Goal: Transaction & Acquisition: Purchase product/service

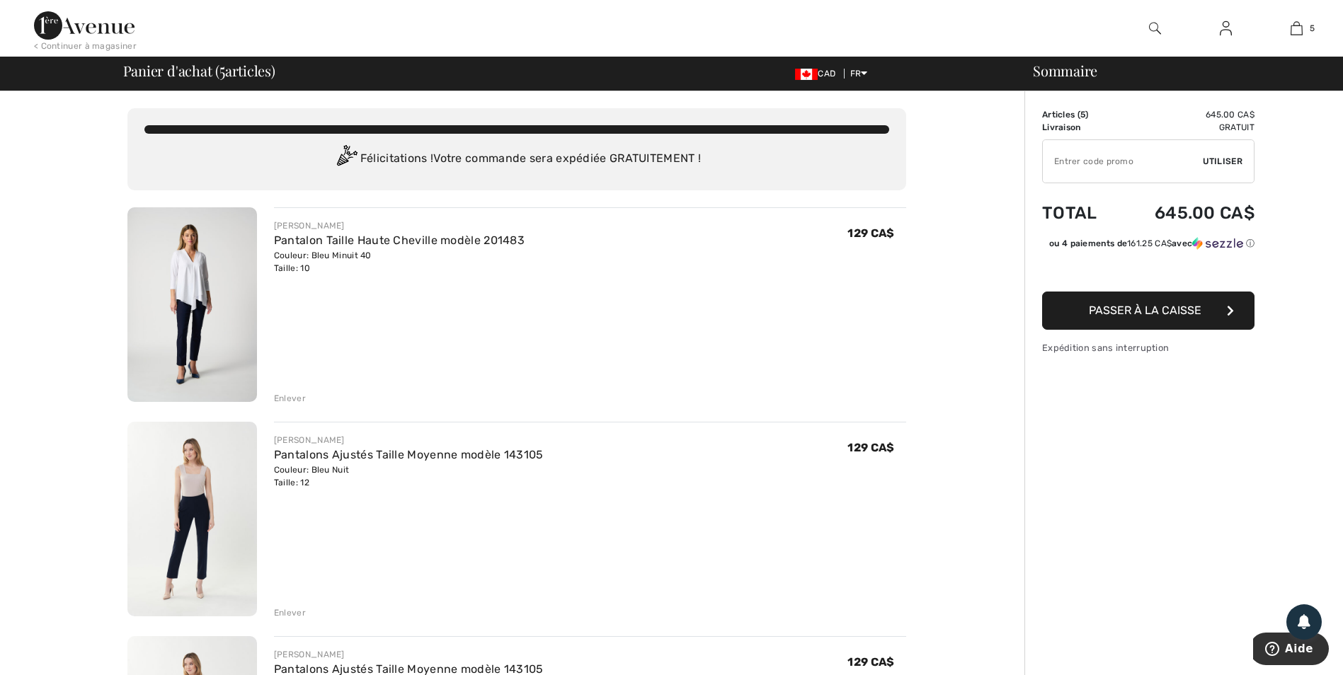
click at [295, 396] on div "Enlever" at bounding box center [290, 398] width 32 height 13
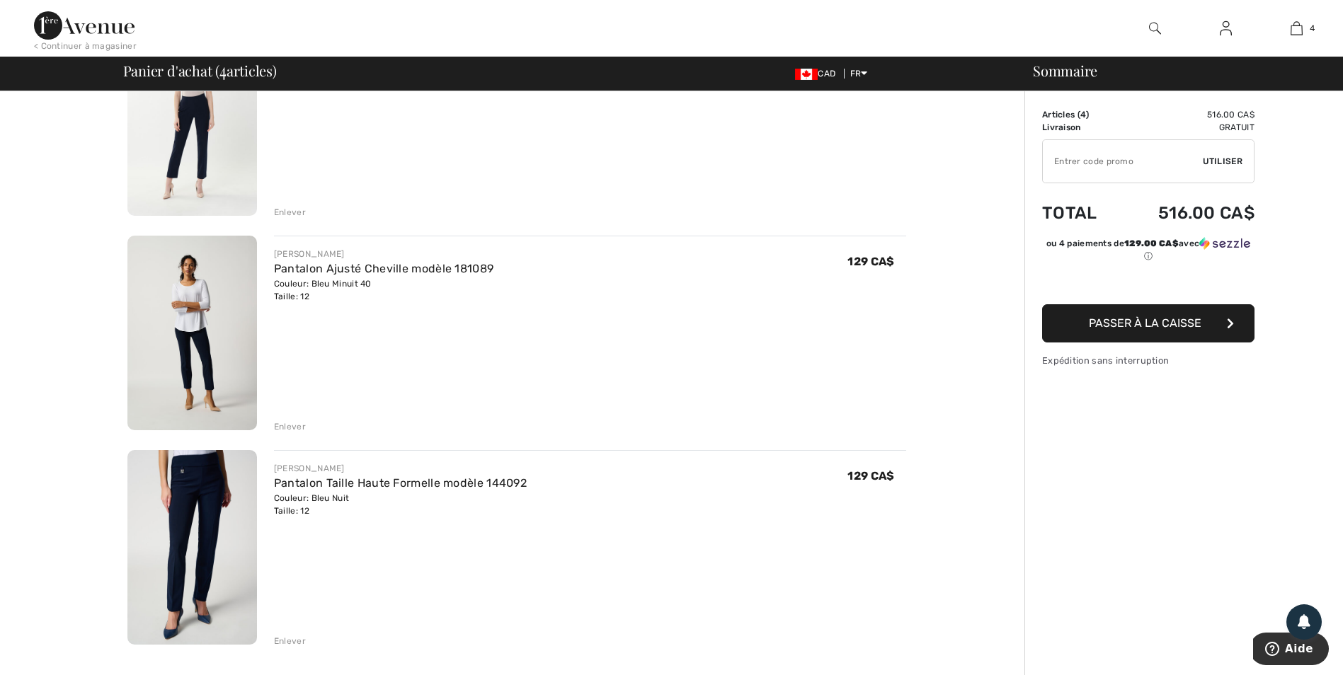
scroll to position [425, 0]
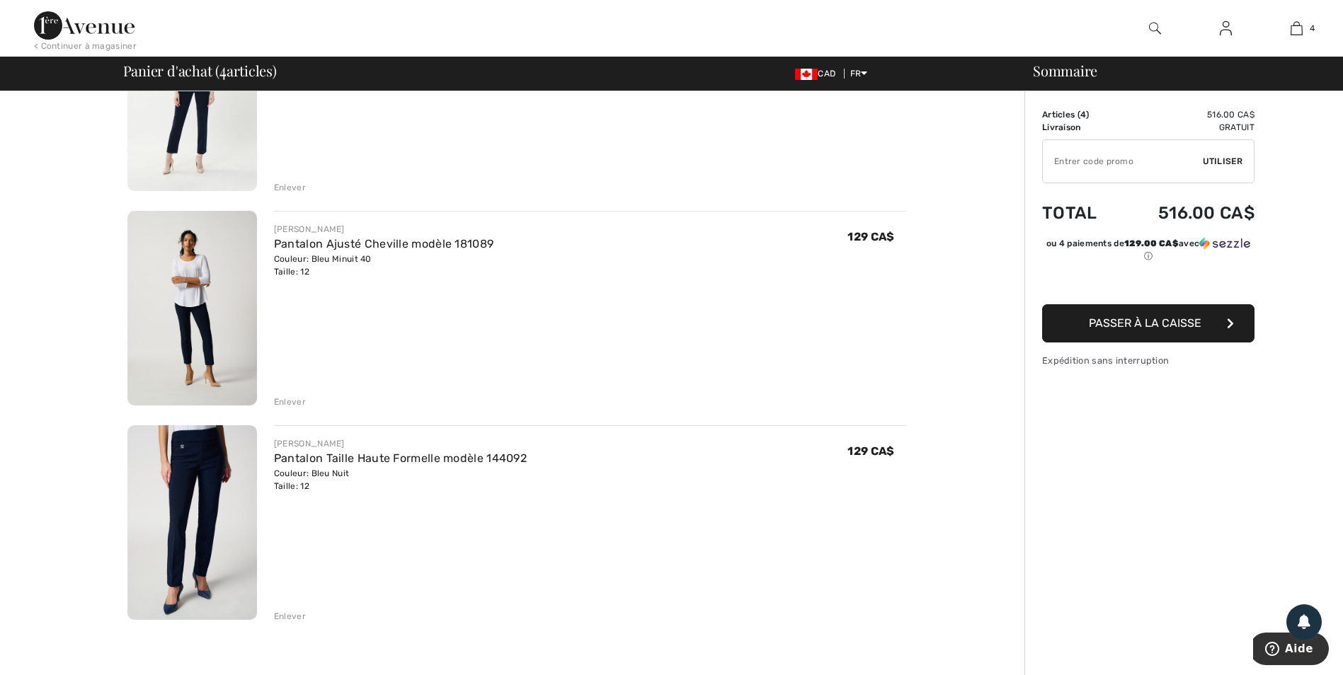
click at [286, 612] on div "Enlever" at bounding box center [290, 616] width 32 height 13
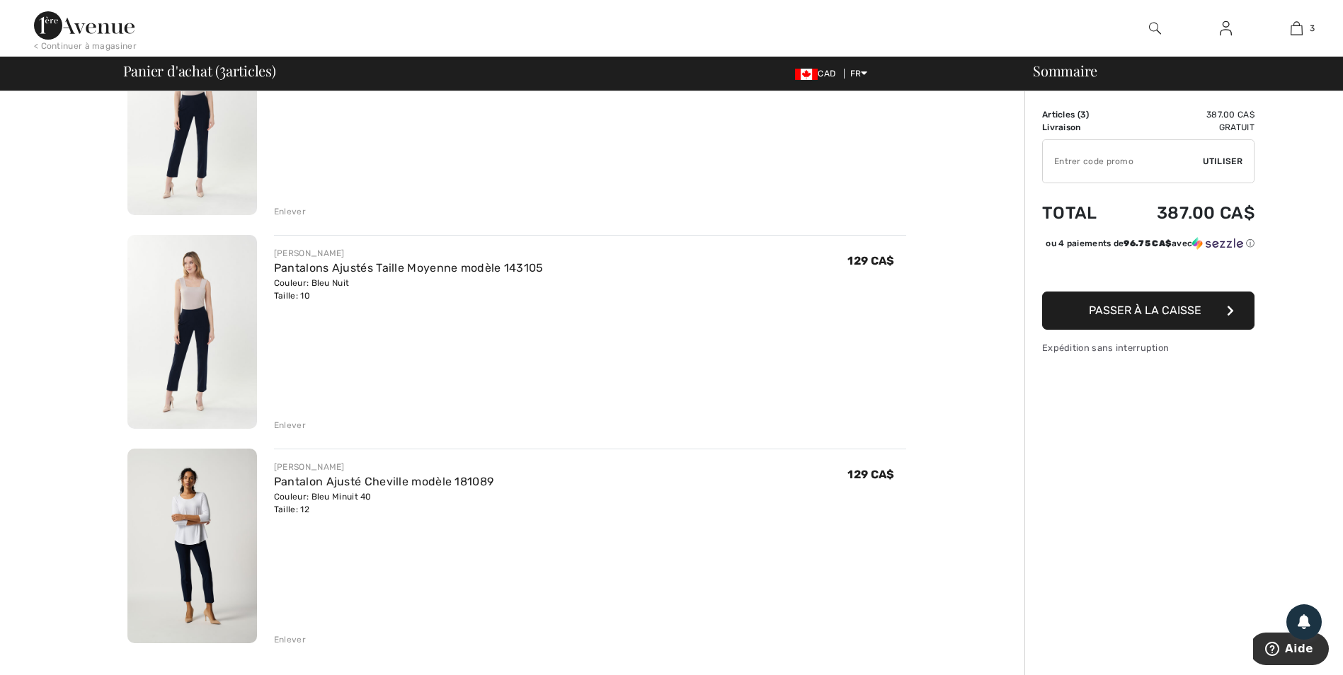
scroll to position [212, 0]
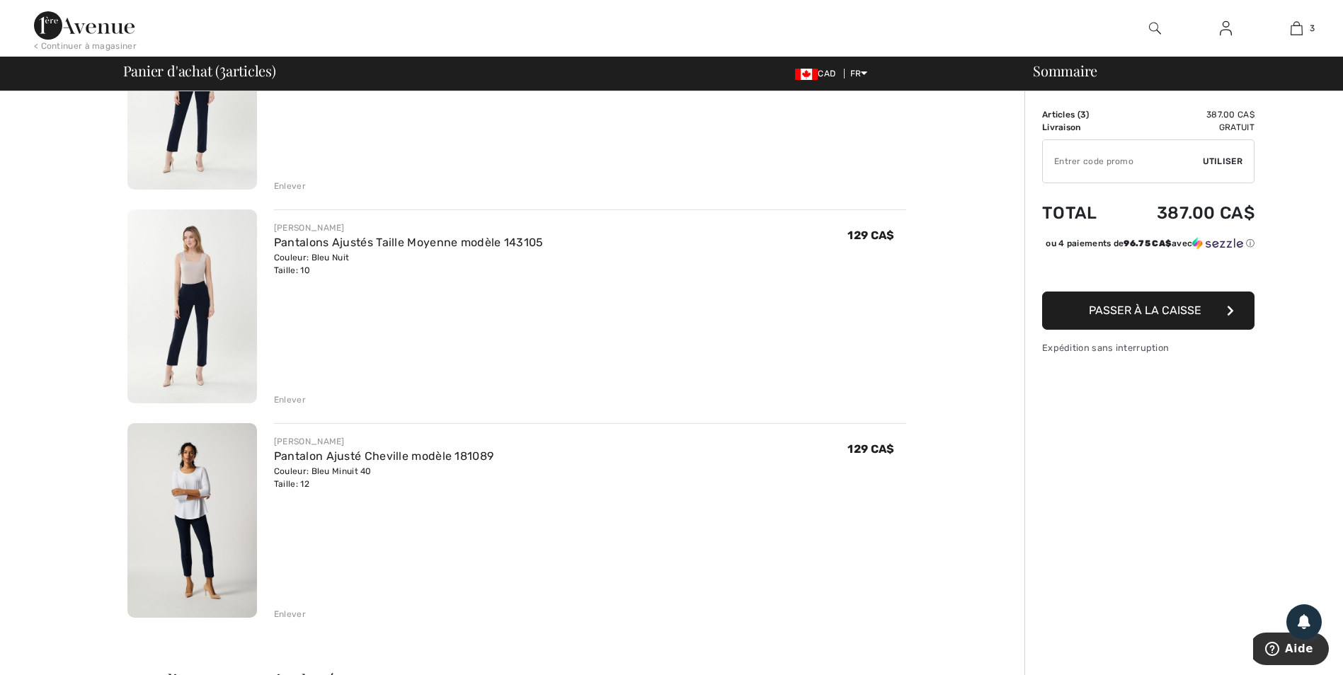
click at [304, 442] on div "[PERSON_NAME]" at bounding box center [383, 441] width 219 height 13
click at [297, 466] on div "Couleur: Bleu Minuit 40 Taille: 12" at bounding box center [383, 477] width 219 height 25
click at [319, 455] on link "Pantalon Ajusté Cheville modèle 181089" at bounding box center [383, 455] width 219 height 13
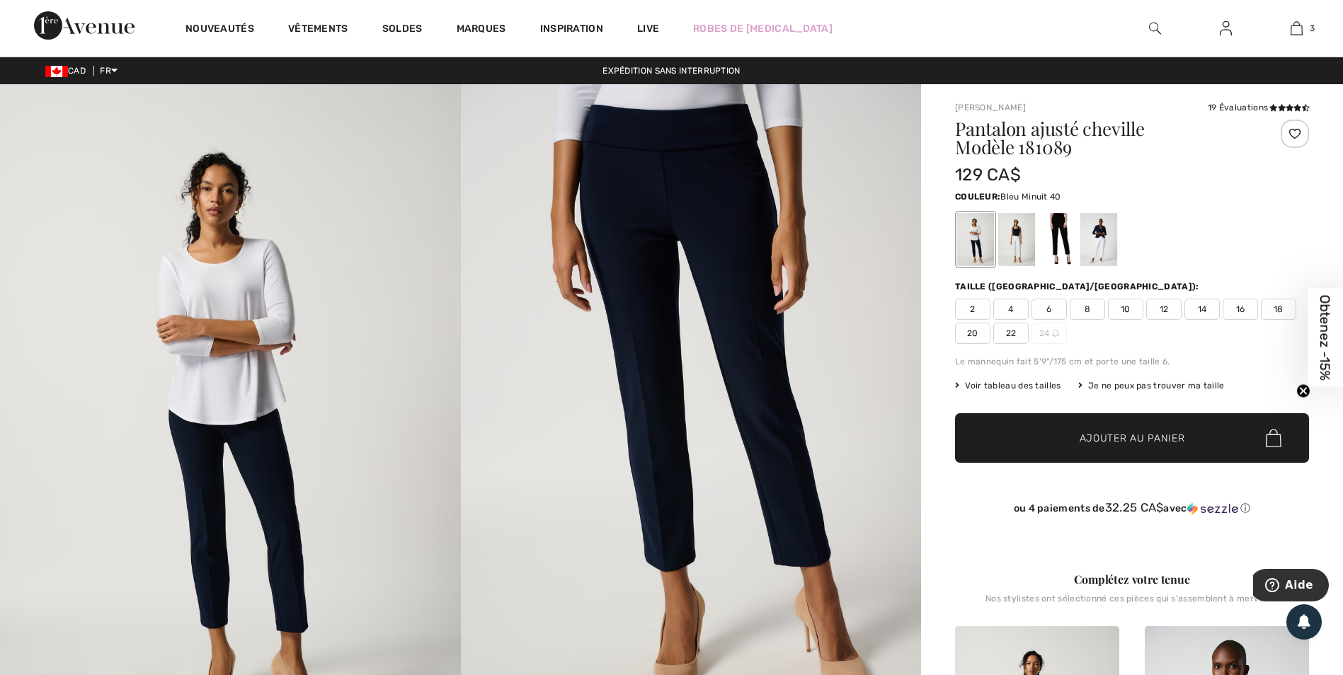
click at [1171, 310] on span "12" at bounding box center [1163, 309] width 35 height 21
click at [1158, 435] on span "Ajouter au panier" at bounding box center [1131, 438] width 105 height 15
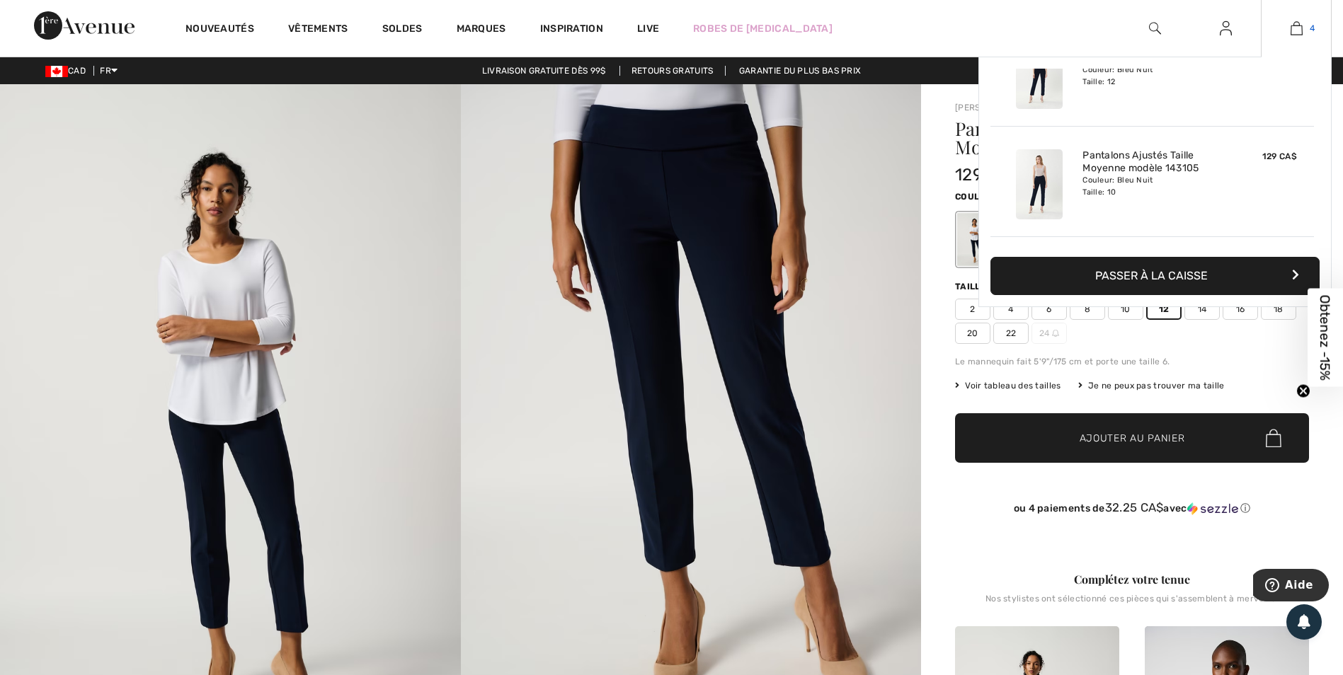
click at [1288, 28] on link "4" at bounding box center [1295, 28] width 69 height 17
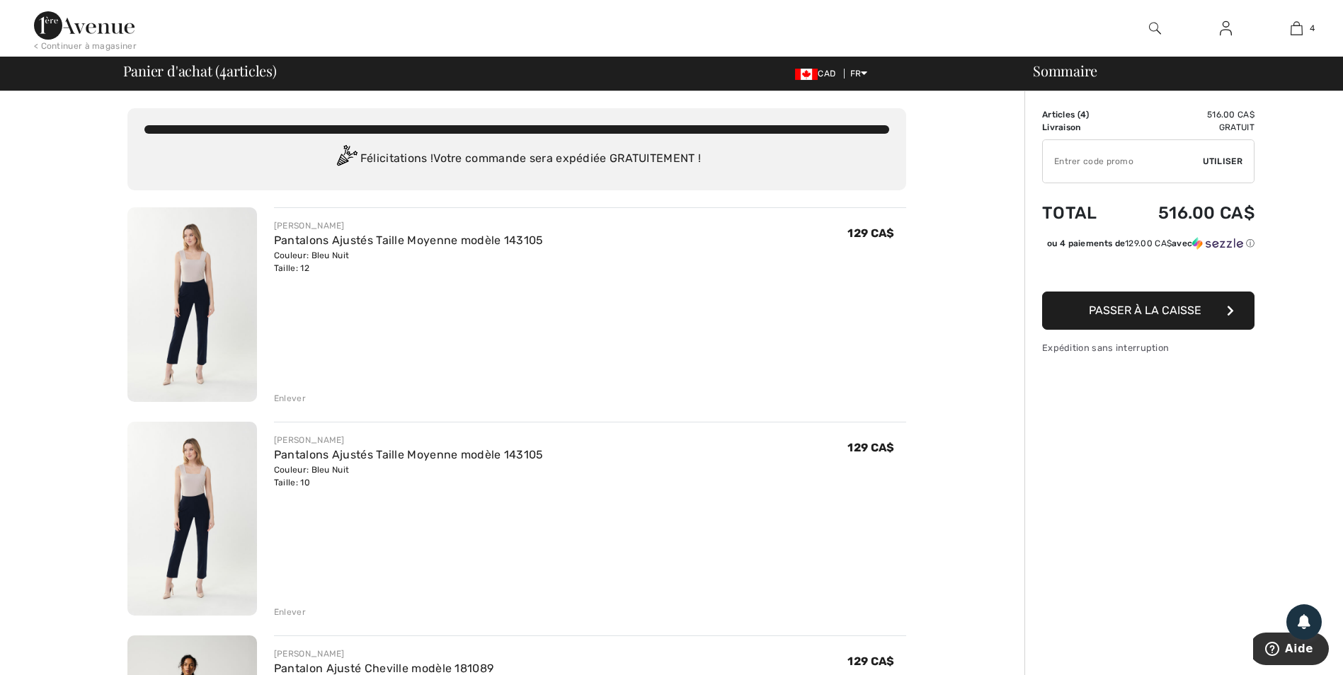
click at [291, 395] on div "Enlever" at bounding box center [290, 398] width 32 height 13
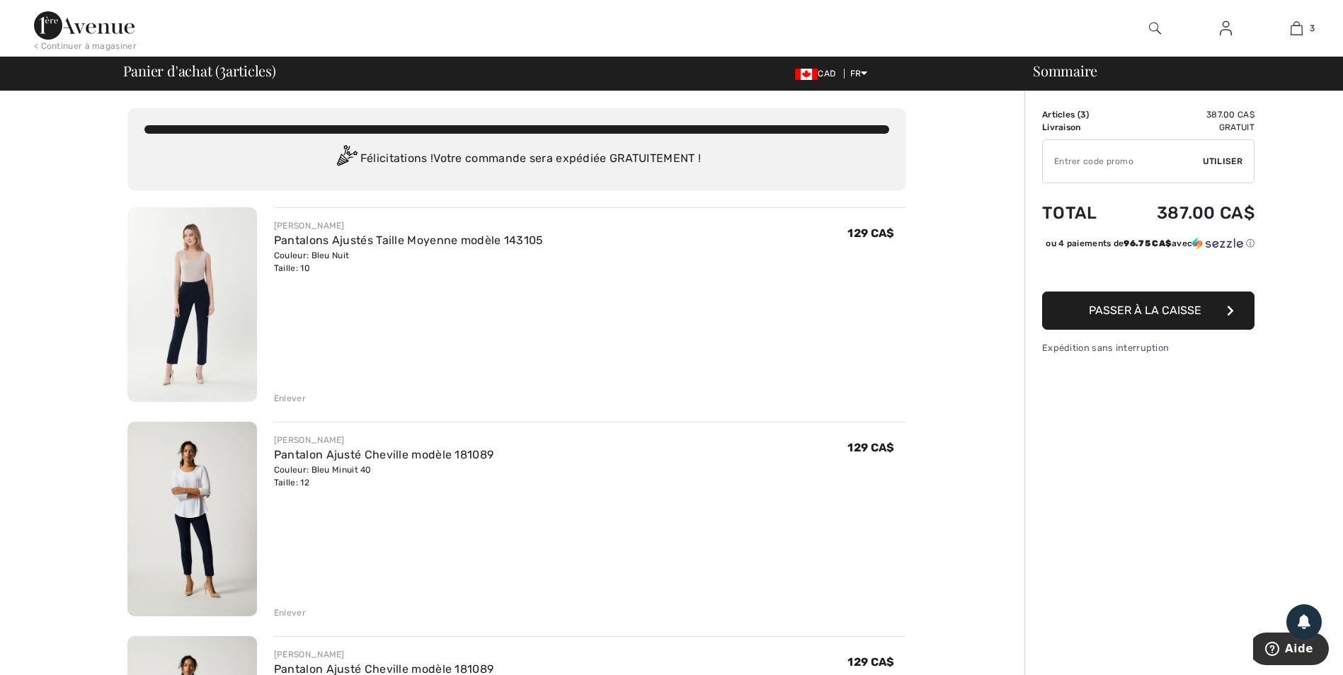
click at [296, 395] on div "Enlever" at bounding box center [290, 398] width 32 height 13
